Goal: Information Seeking & Learning: Check status

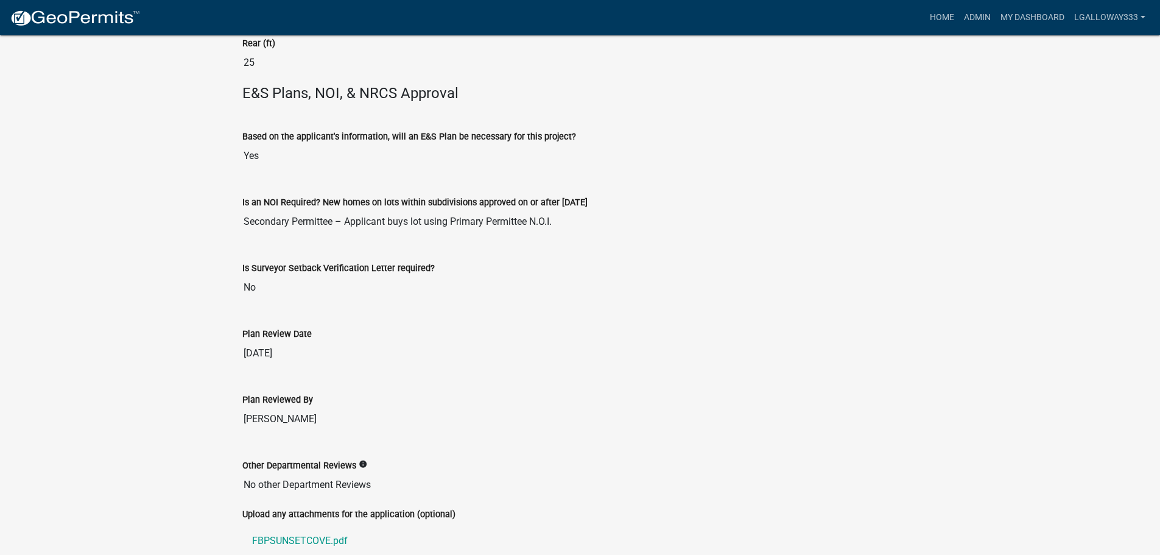
scroll to position [2644, 0]
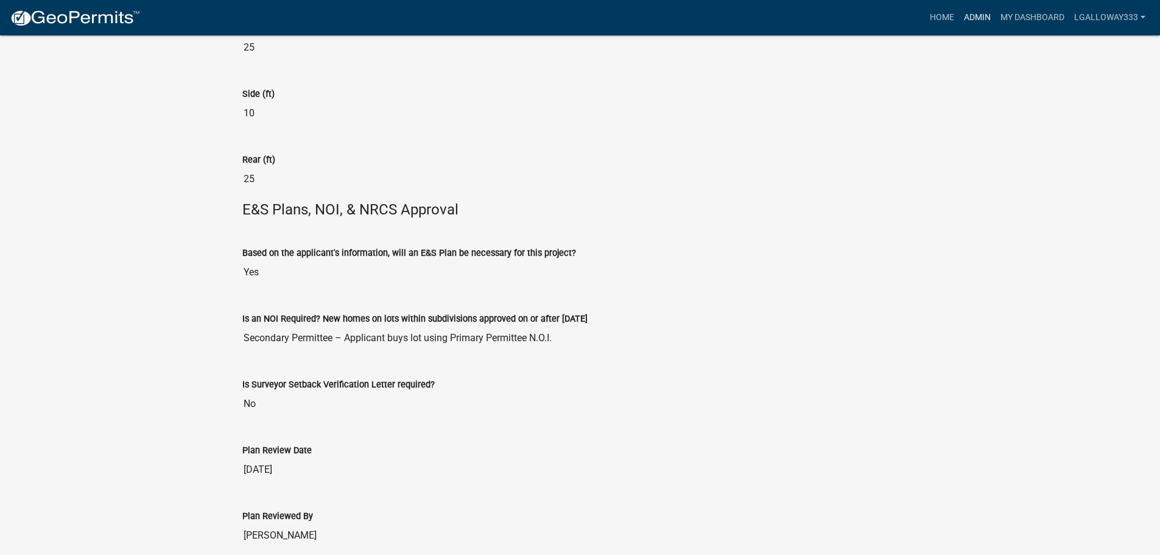
click at [976, 18] on link "Admin" at bounding box center [977, 17] width 37 height 23
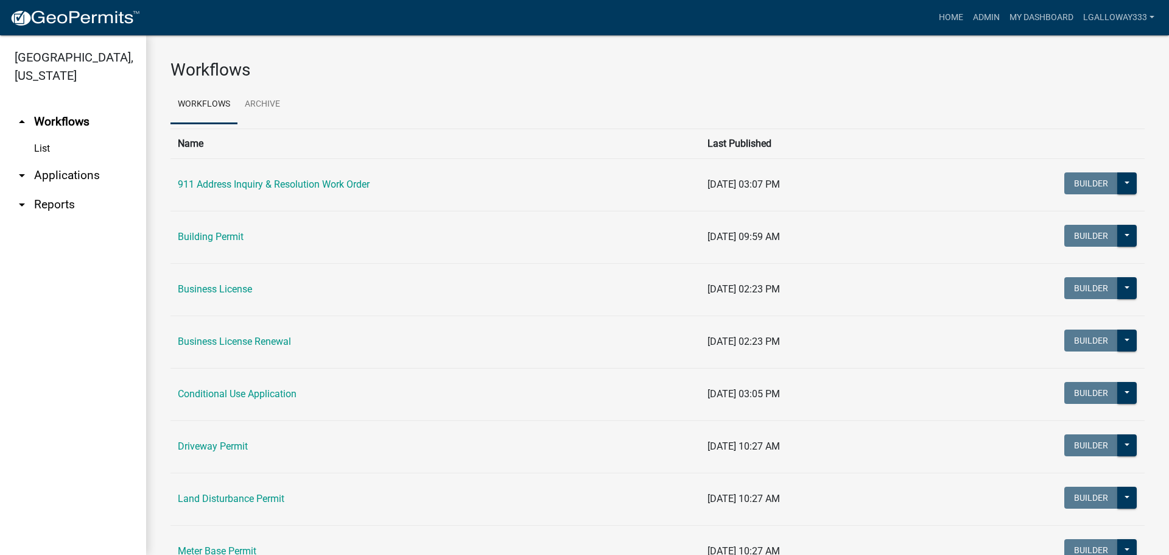
click at [61, 173] on link "arrow_drop_down Applications" at bounding box center [73, 175] width 146 height 29
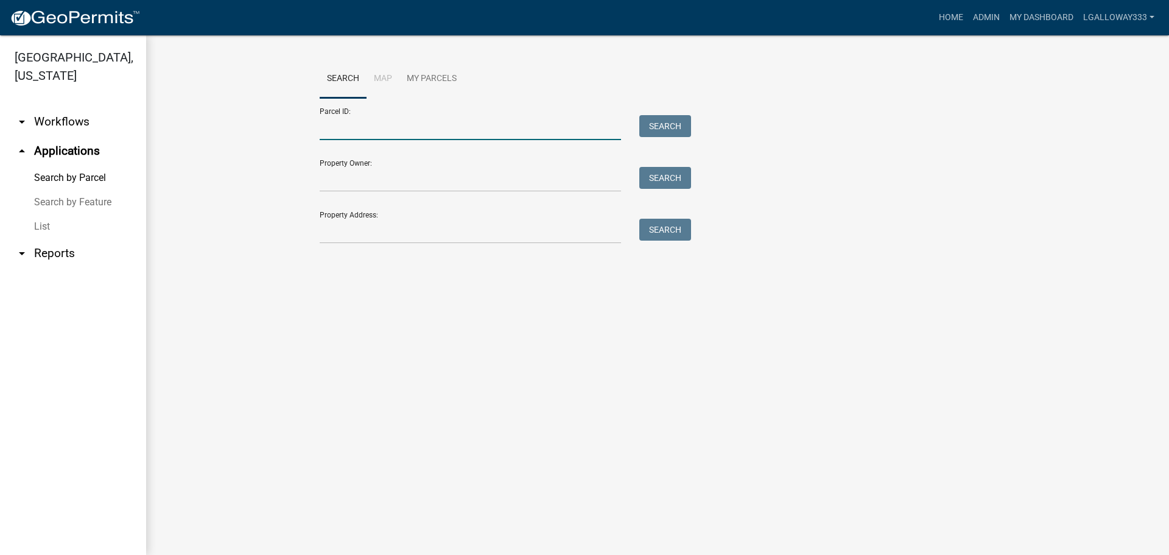
click at [373, 130] on input "Parcel ID:" at bounding box center [470, 127] width 301 height 25
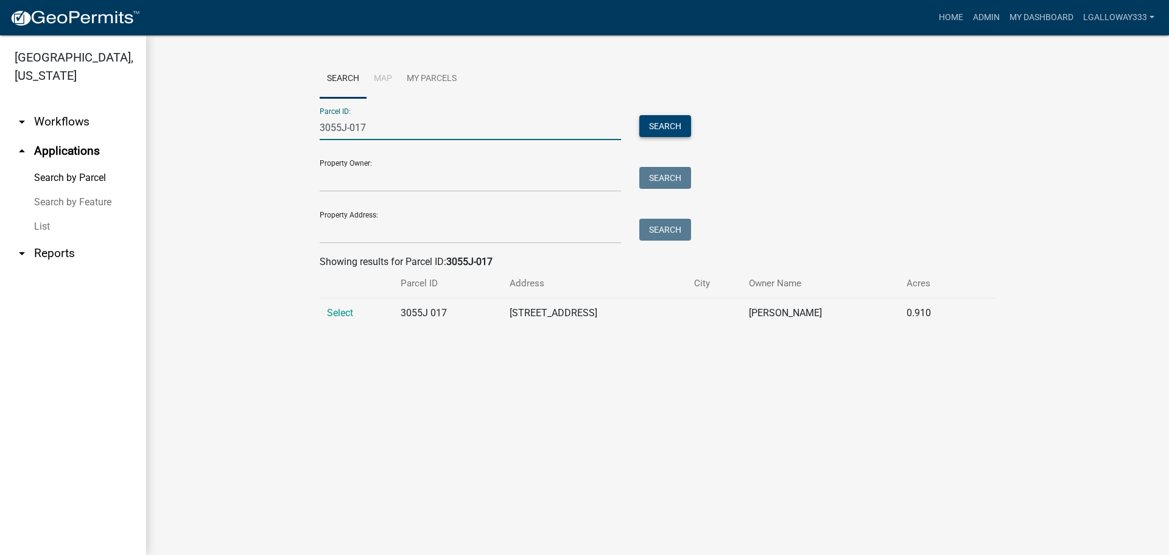
type input "3055J-017"
click at [669, 124] on button "Search" at bounding box center [665, 126] width 52 height 22
click at [349, 315] on span "Select" at bounding box center [340, 313] width 26 height 12
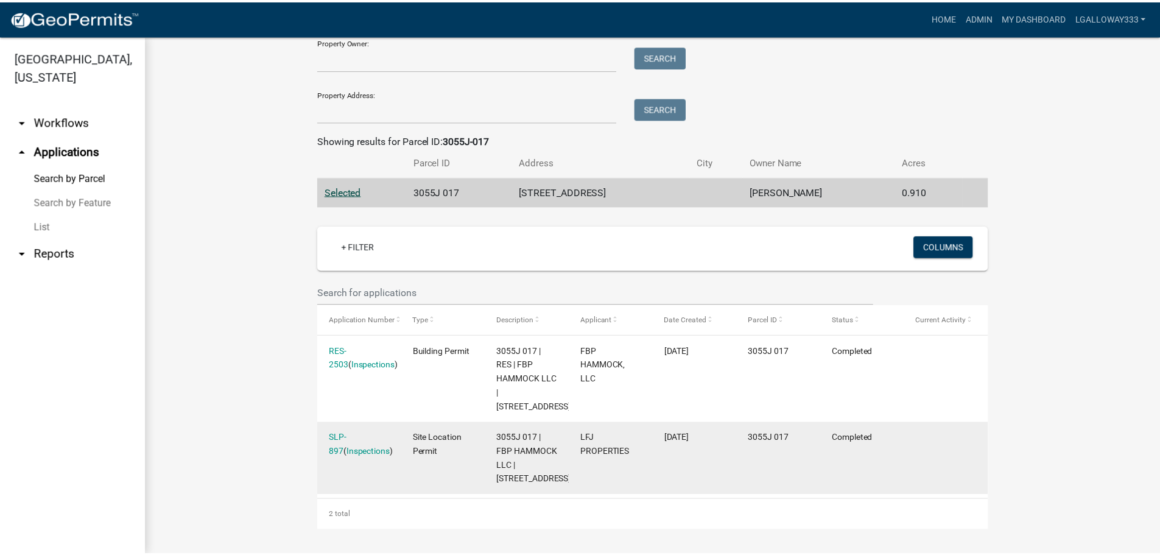
scroll to position [135, 0]
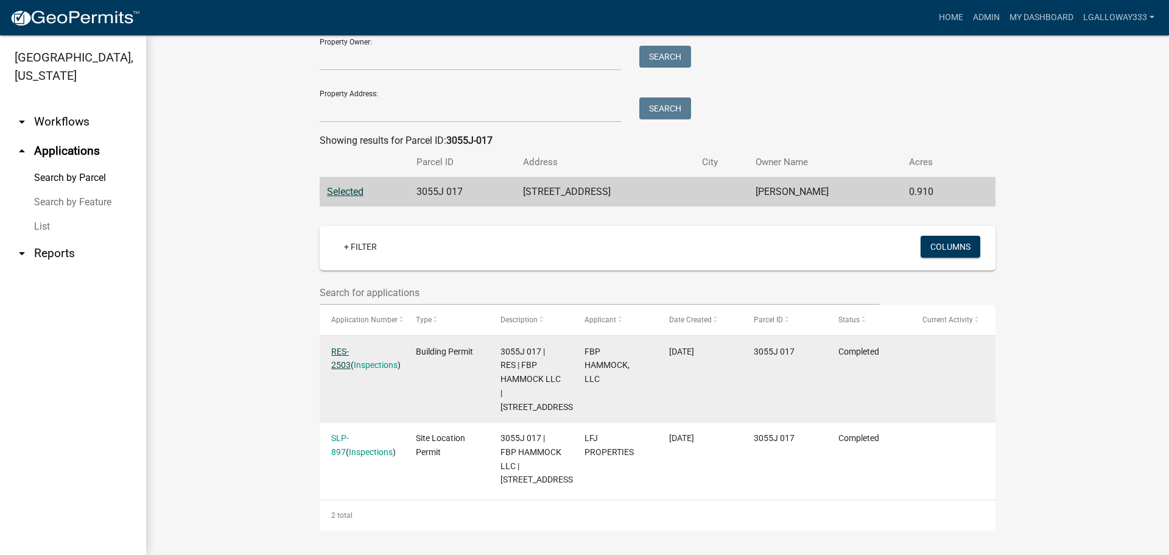
click at [349, 346] on link "RES-2503" at bounding box center [340, 358] width 19 height 24
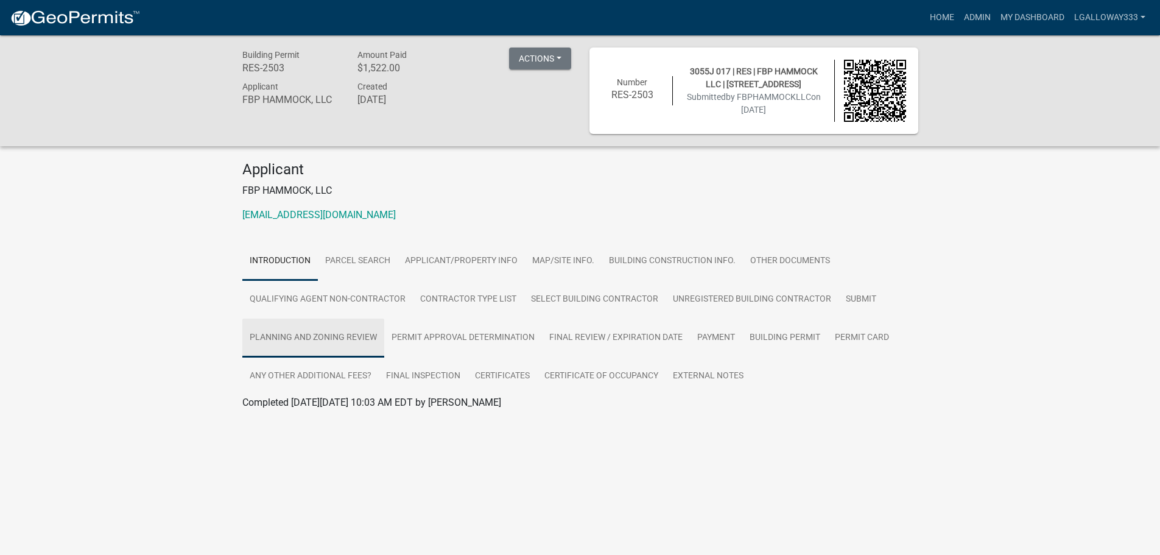
click at [349, 339] on link "Planning and Zoning Review" at bounding box center [313, 337] width 142 height 39
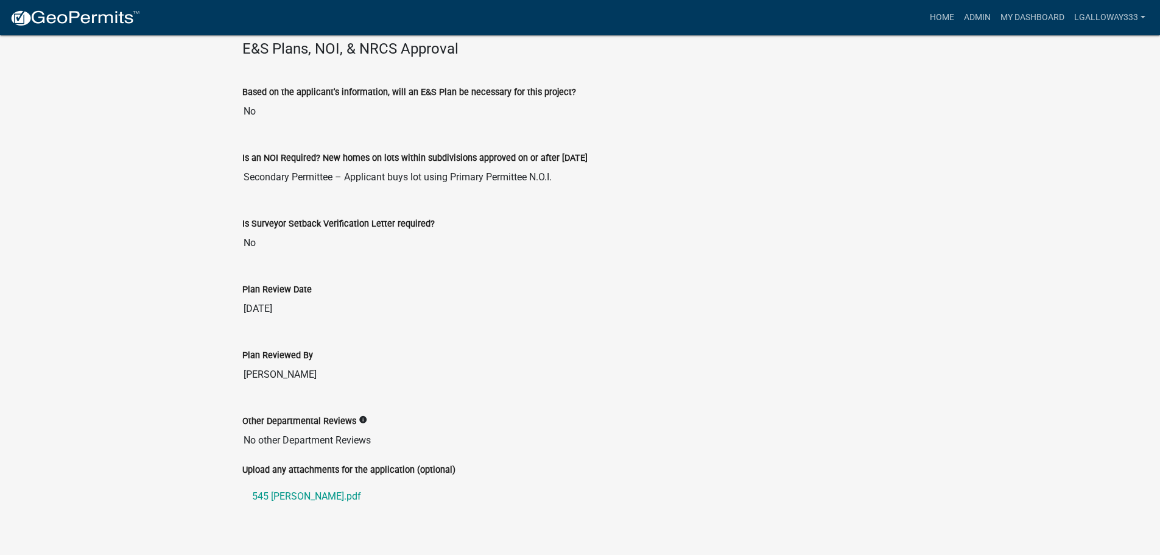
scroll to position [2791, 0]
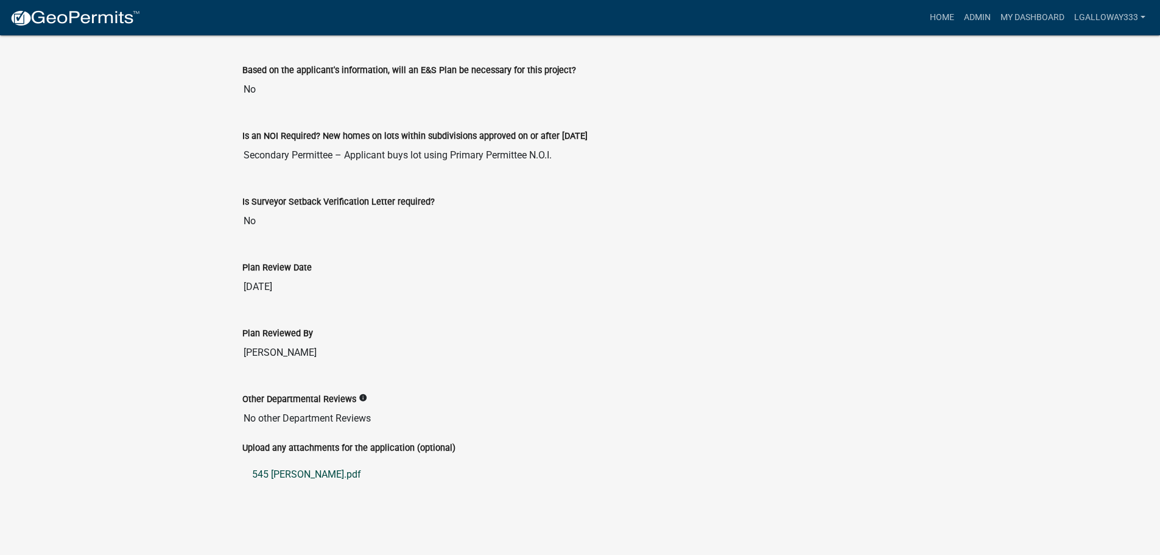
click at [285, 475] on link "545 [PERSON_NAME].pdf" at bounding box center [580, 474] width 676 height 29
